Goal: Find contact information

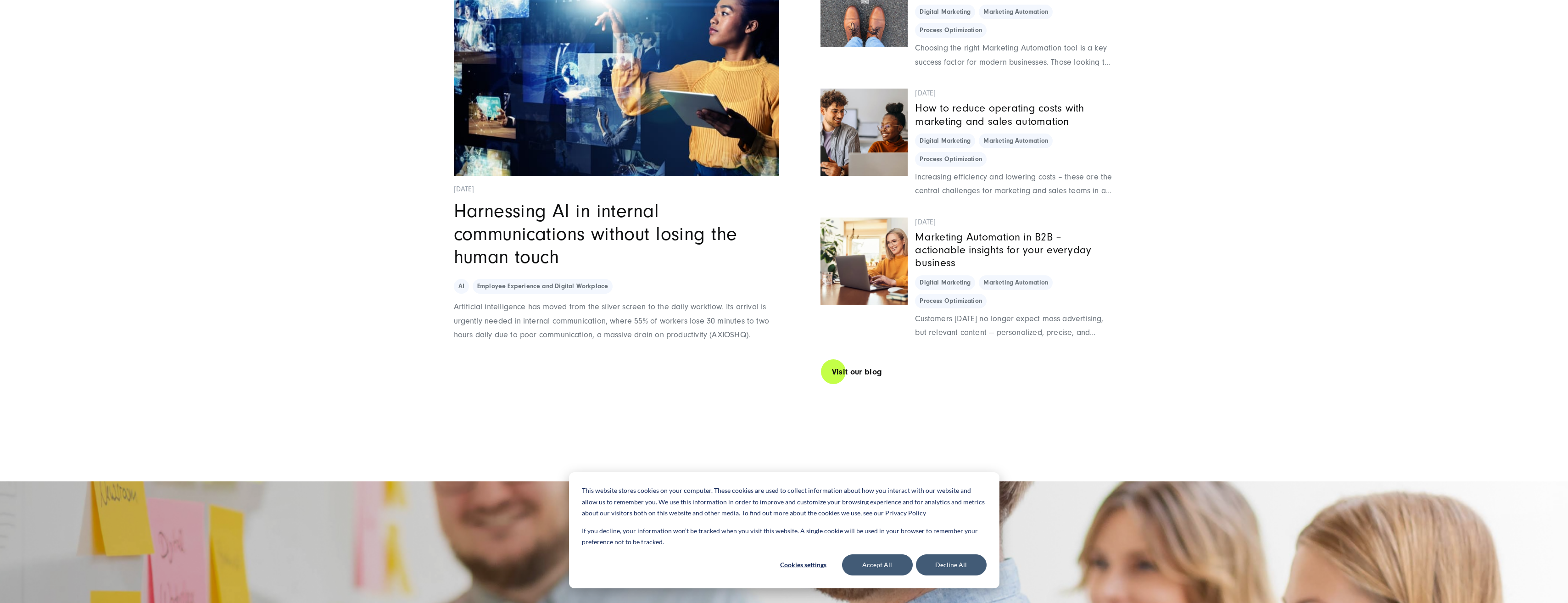
scroll to position [7786, 0]
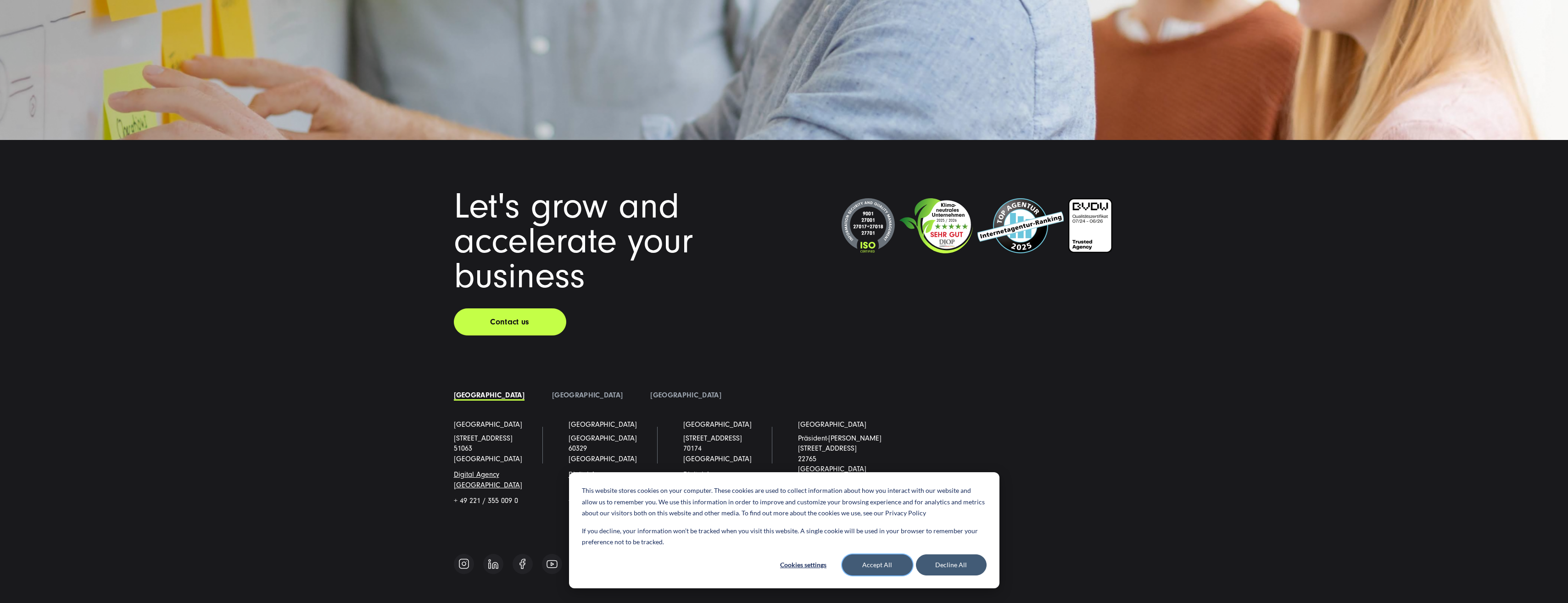
click at [898, 564] on button "Accept All" at bounding box center [877, 564] width 71 height 21
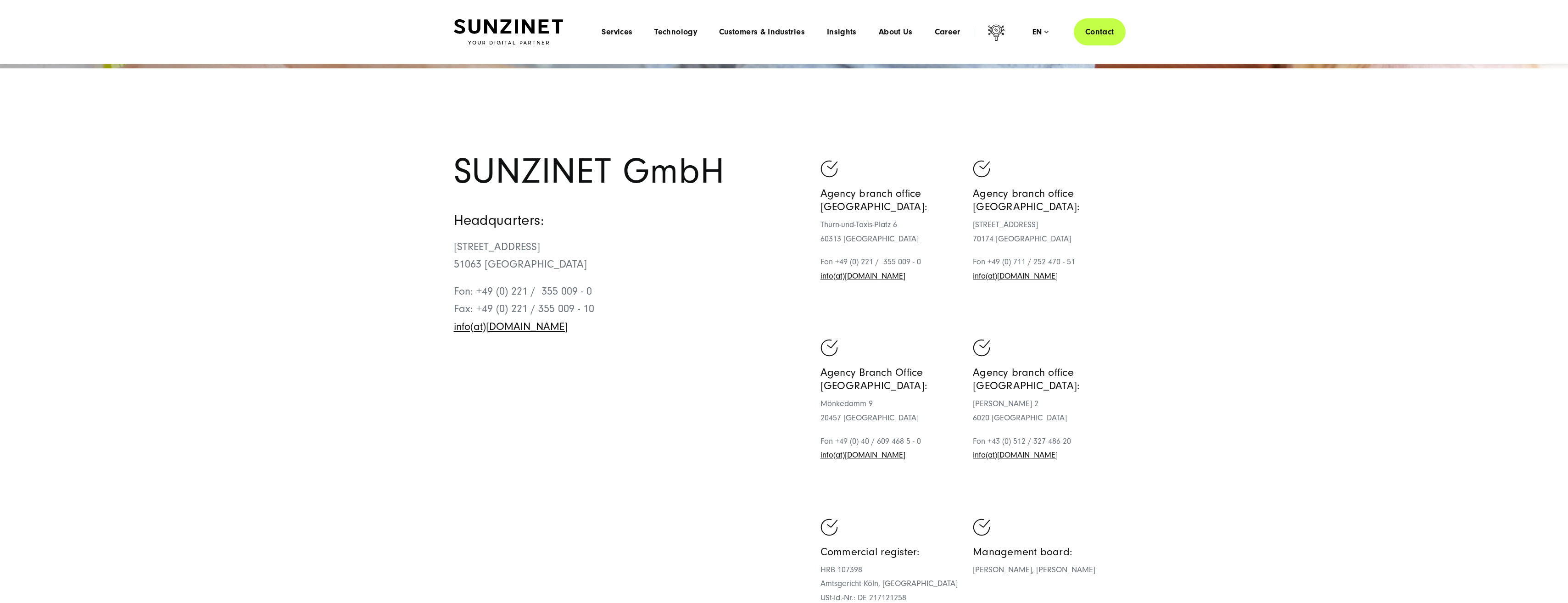
scroll to position [357, 0]
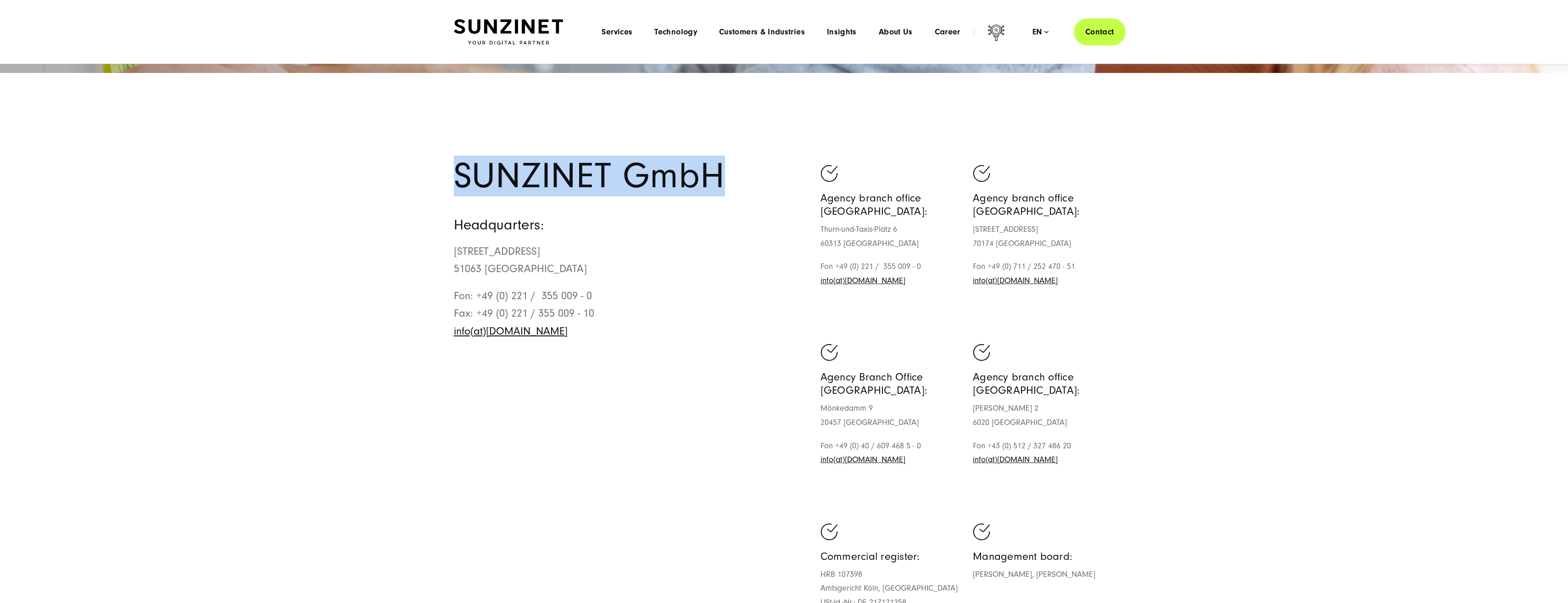
drag, startPoint x: 728, startPoint y: 143, endPoint x: 418, endPoint y: 154, distance: 310.2
click at [418, 154] on section "SUNZINET GmbH Headquarters: Schanzenstraße 23 51063 Köln Fon: +49 (0) 221 / 355…" at bounding box center [784, 467] width 1568 height 789
